Goal: Information Seeking & Learning: Learn about a topic

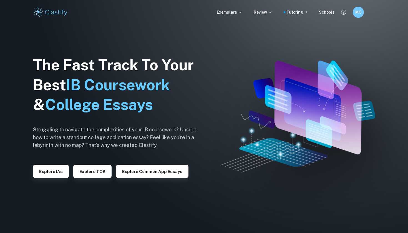
click at [56, 178] on div "The Fast Track To Your Best IB Coursework & College Essays Struggling to naviga…" at bounding box center [119, 117] width 172 height 190
click at [56, 174] on button "Explore IAs" at bounding box center [51, 171] width 36 height 13
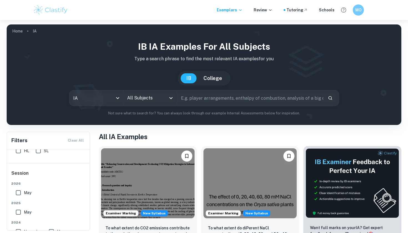
click at [208, 102] on input "text" at bounding box center [250, 98] width 146 height 16
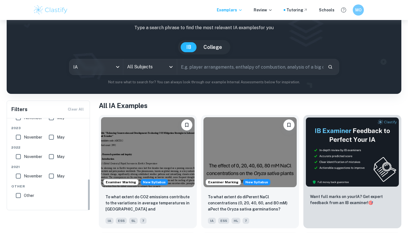
scroll to position [40, 0]
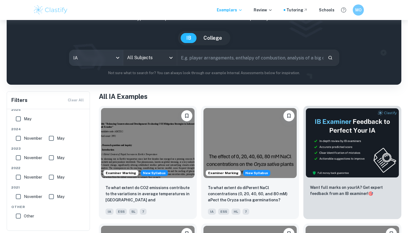
click at [105, 53] on body "We value your privacy We use cookies to enhance your browsing experience, serve…" at bounding box center [204, 96] width 408 height 233
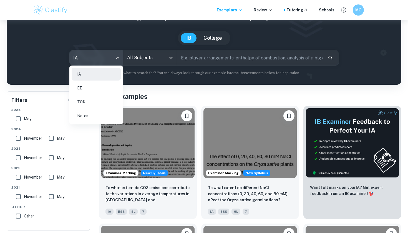
click at [95, 71] on li "IA" at bounding box center [96, 74] width 49 height 13
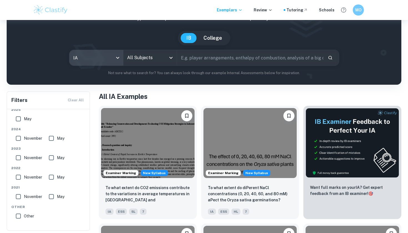
click at [135, 57] on input "All Subjects" at bounding box center [146, 57] width 40 height 11
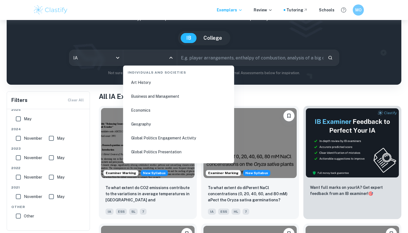
scroll to position [683, 0]
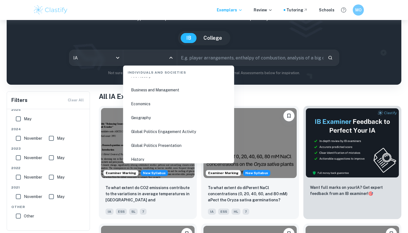
click at [143, 103] on li "Economics" at bounding box center [178, 103] width 107 height 13
type input "Economics"
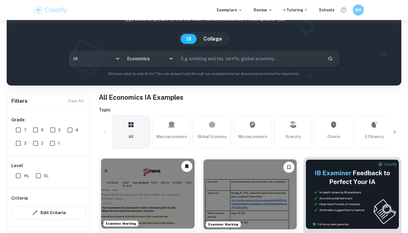
scroll to position [41, 0]
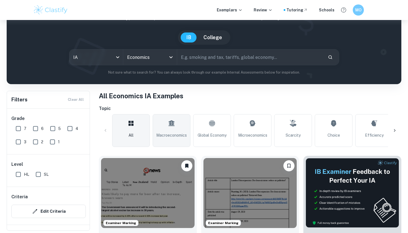
click at [170, 130] on link "Macroeconomics" at bounding box center [172, 130] width 38 height 33
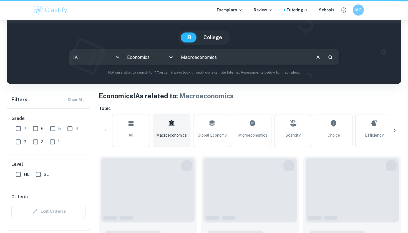
type input "Macroeconomics"
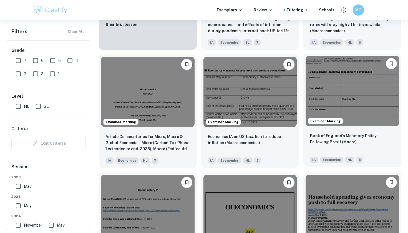
scroll to position [486, 0]
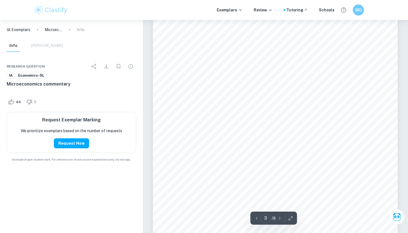
scroll to position [784, 0]
type input "6"
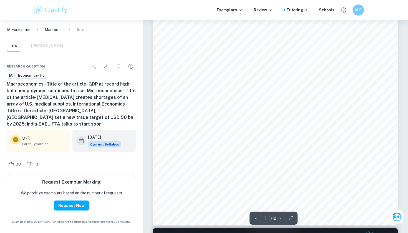
scroll to position [25, 0]
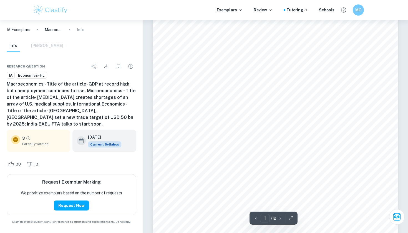
click at [228, 110] on span "[URL][DOMAIN_NAME]" at bounding box center [205, 109] width 47 height 5
click at [228, 111] on span "https://www.indiatoday.in/business/story/unemployment-rate-jumps-cmie-data-reco…" at bounding box center [205, 109] width 47 height 5
click at [212, 119] on span "h-1848426-2021-09-02" at bounding box center [204, 120] width 45 height 5
click at [212, 121] on span "h-1848426-2021-09-02" at bounding box center [204, 120] width 45 height 5
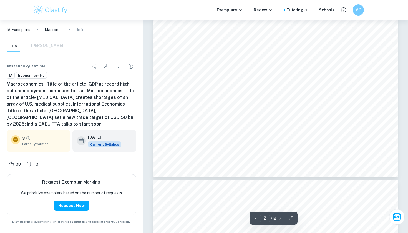
click at [209, 128] on span "https://study.com/academy/lesson/the-impact-of-currency-appreciation-depreciati…" at bounding box center [203, 128] width 42 height 4
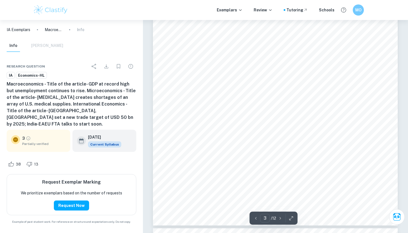
scroll to position [795, 0]
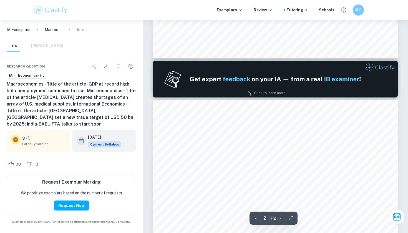
type input "1"
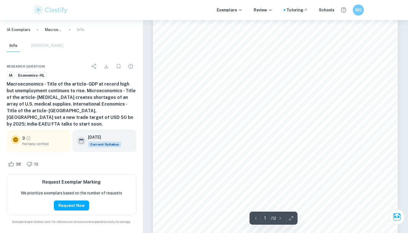
scroll to position [12, 0]
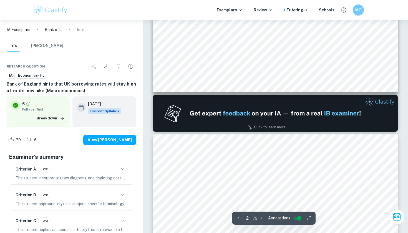
type input "1"
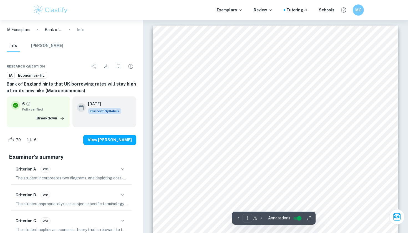
click at [310, 115] on span "https://news.sky.com/story/bank-of-england" at bounding box center [301, 116] width 48 height 4
click at [308, 117] on span "https://news.sky.com/story/bank-of-england" at bounding box center [301, 116] width 48 height 4
